Goal: Find specific page/section

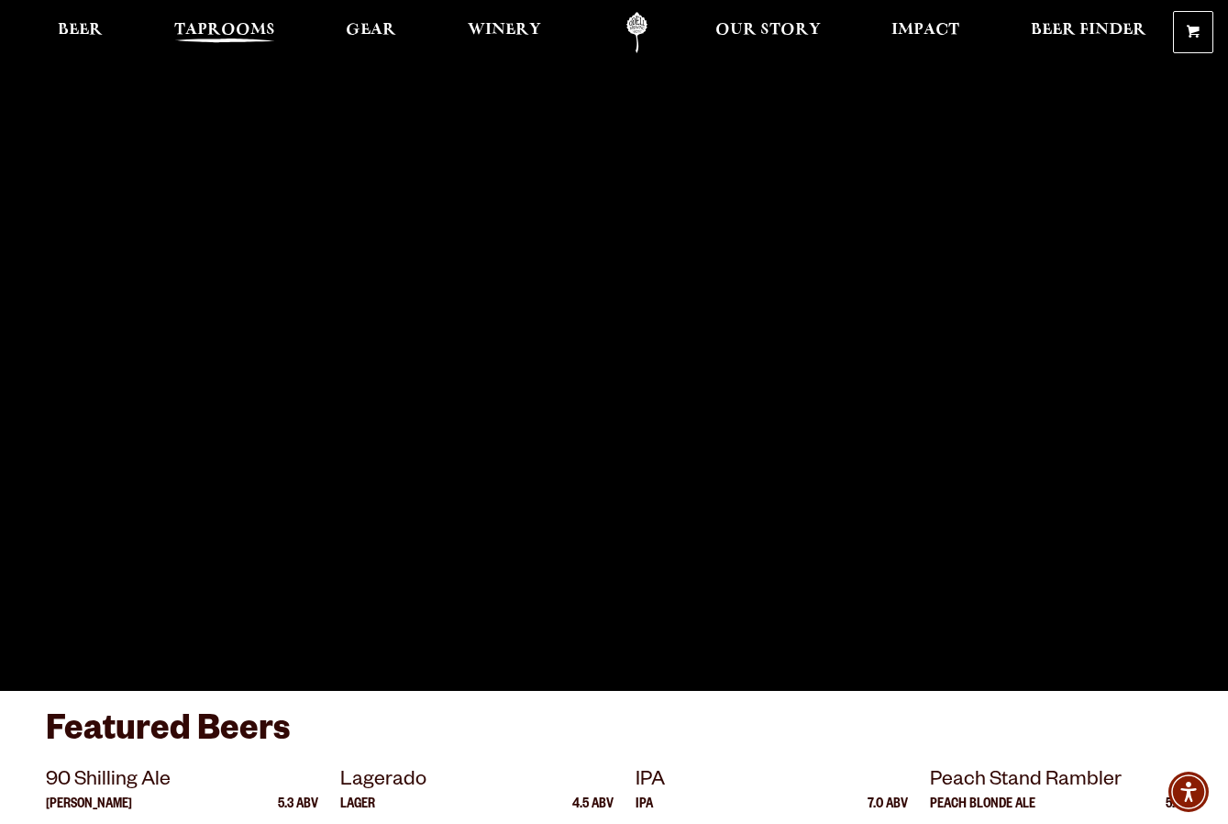
click at [221, 38] on span "Taprooms" at bounding box center [224, 30] width 101 height 15
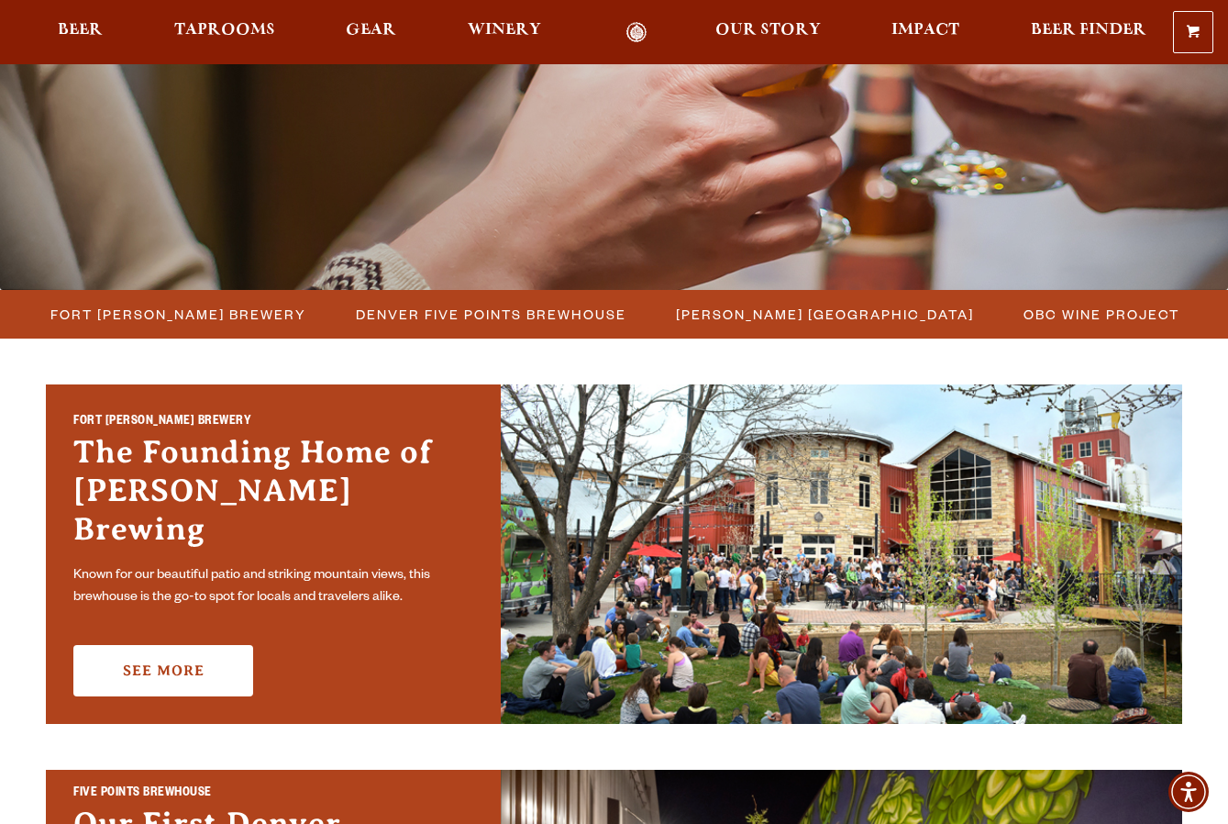
scroll to position [367, 0]
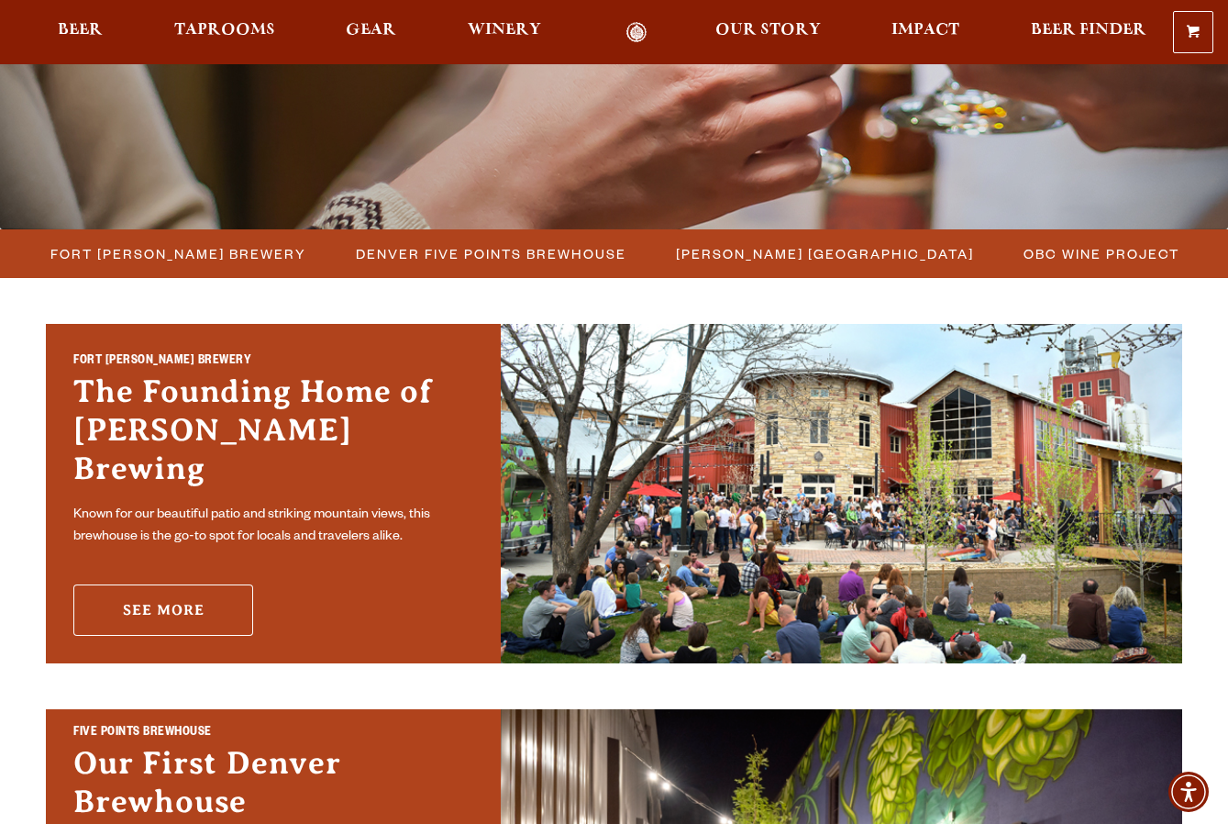
click at [204, 584] on link "See More" at bounding box center [163, 609] width 180 height 51
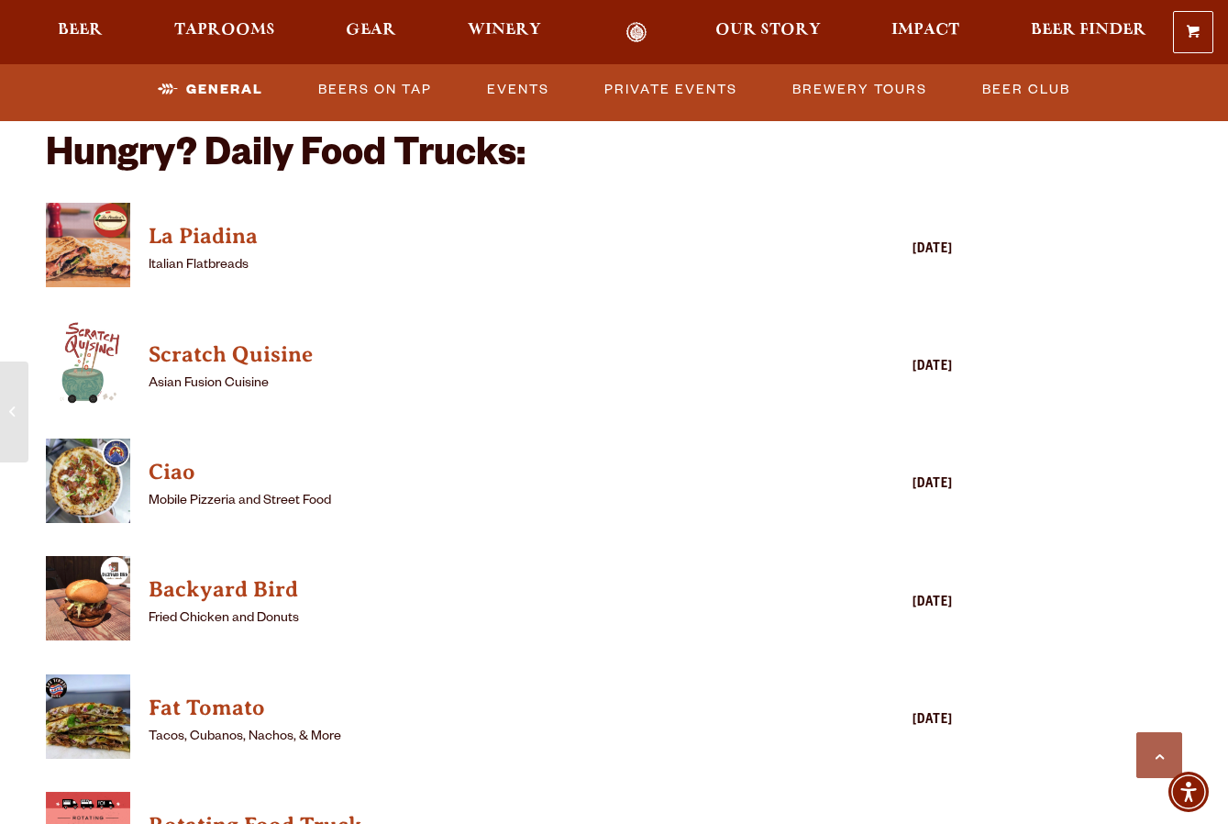
scroll to position [1651, 0]
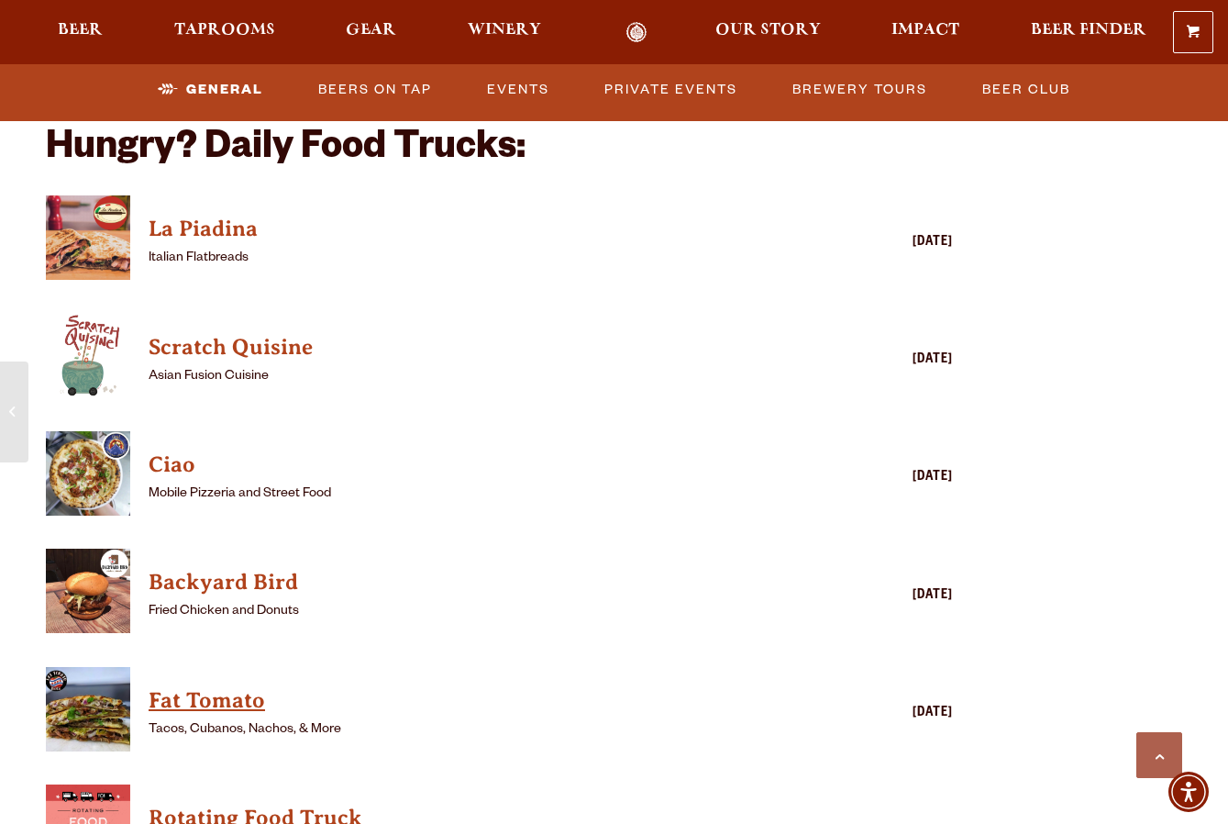
click at [222, 686] on h4 "Fat Tomato" at bounding box center [473, 700] width 648 height 29
